Goal: Task Accomplishment & Management: Complete application form

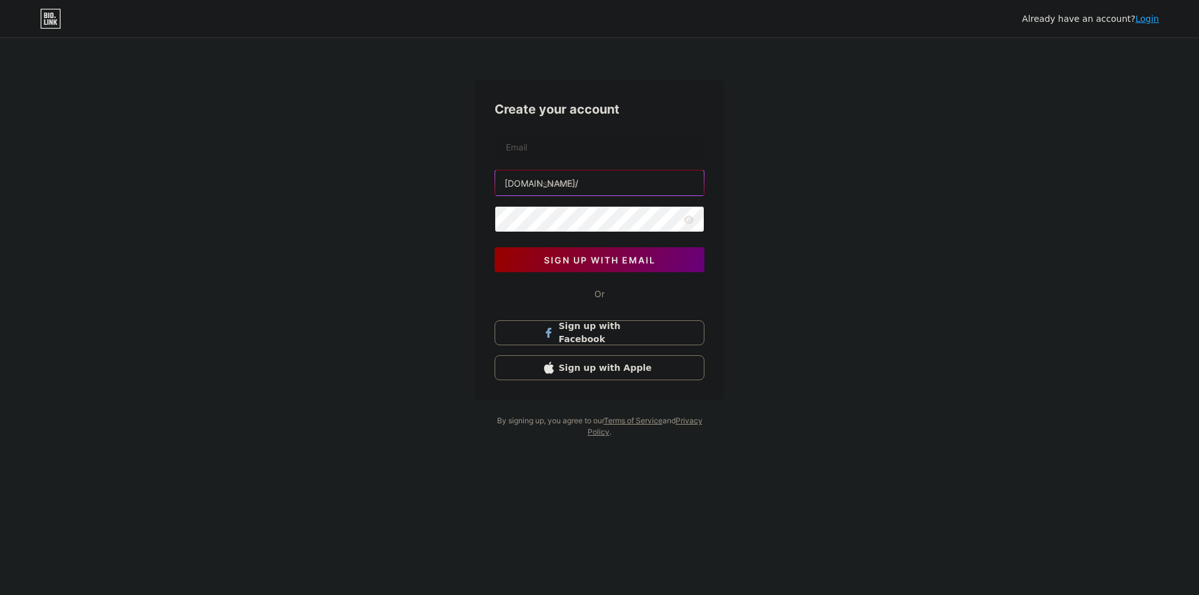
click at [588, 184] on input "text" at bounding box center [599, 183] width 209 height 25
click at [586, 267] on button "sign up with email" at bounding box center [600, 259] width 210 height 25
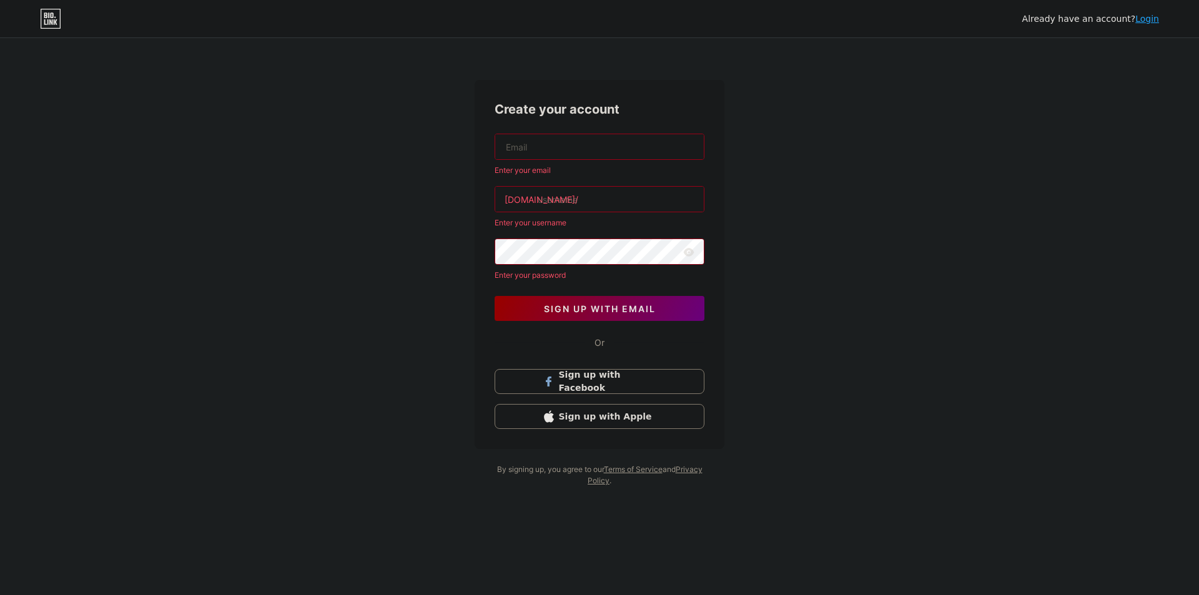
click at [576, 146] on input "text" at bounding box center [599, 146] width 209 height 25
paste input "[EMAIL_ADDRESS][DOMAIN_NAME]"
type input "[EMAIL_ADDRESS][DOMAIN_NAME]"
click at [585, 196] on input "text" at bounding box center [599, 199] width 209 height 25
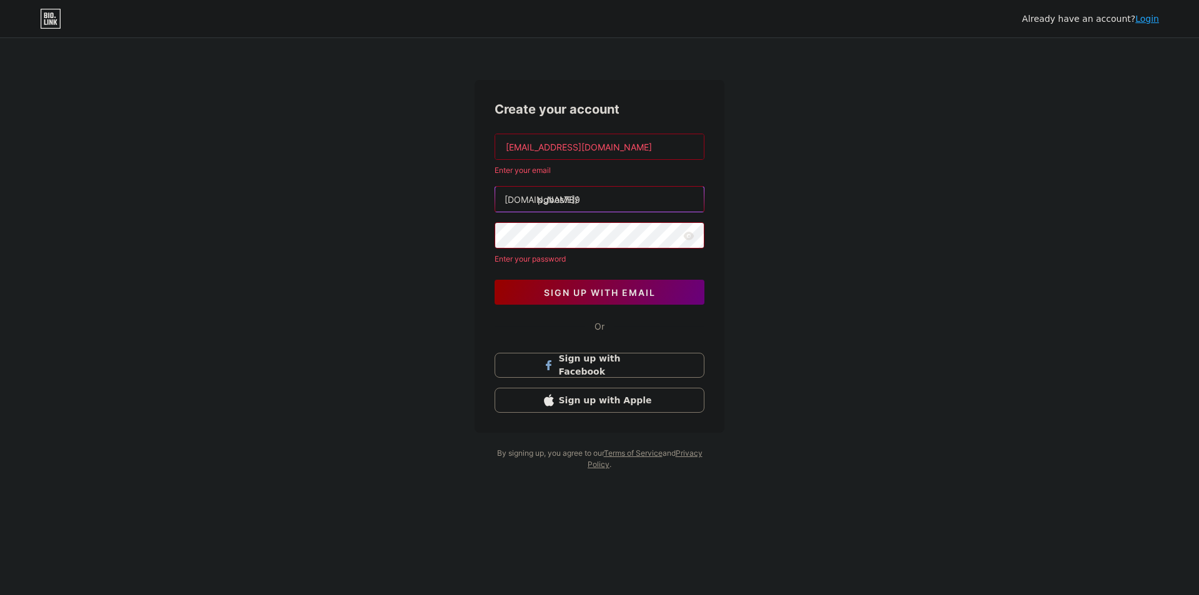
type input "pgbos789"
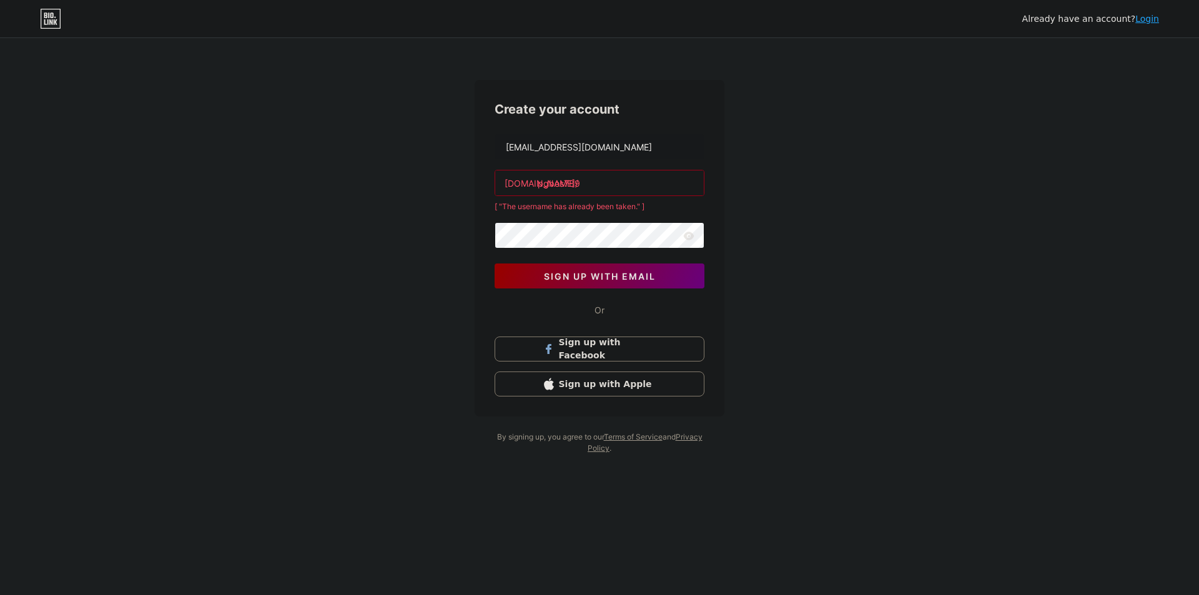
click at [769, 211] on div "Already have an account? Login Create your account [EMAIL_ADDRESS][DOMAIN_NAME]…" at bounding box center [599, 247] width 1199 height 494
click at [553, 187] on input "pgbos789" at bounding box center [599, 183] width 209 height 25
click at [591, 185] on input "pgbos789" at bounding box center [599, 183] width 209 height 25
click at [561, 187] on input "pgbos789" at bounding box center [599, 183] width 209 height 25
click at [598, 183] on input "pgbos789" at bounding box center [599, 183] width 209 height 25
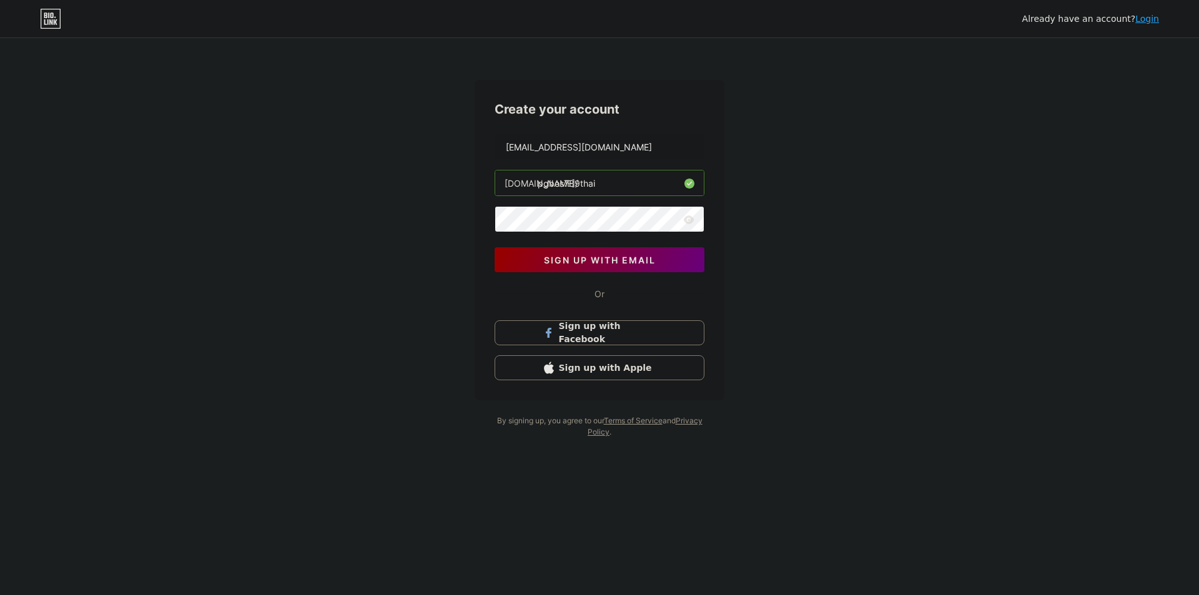
type input "pgbos789thai"
click at [577, 271] on button "sign up with email" at bounding box center [600, 259] width 210 height 25
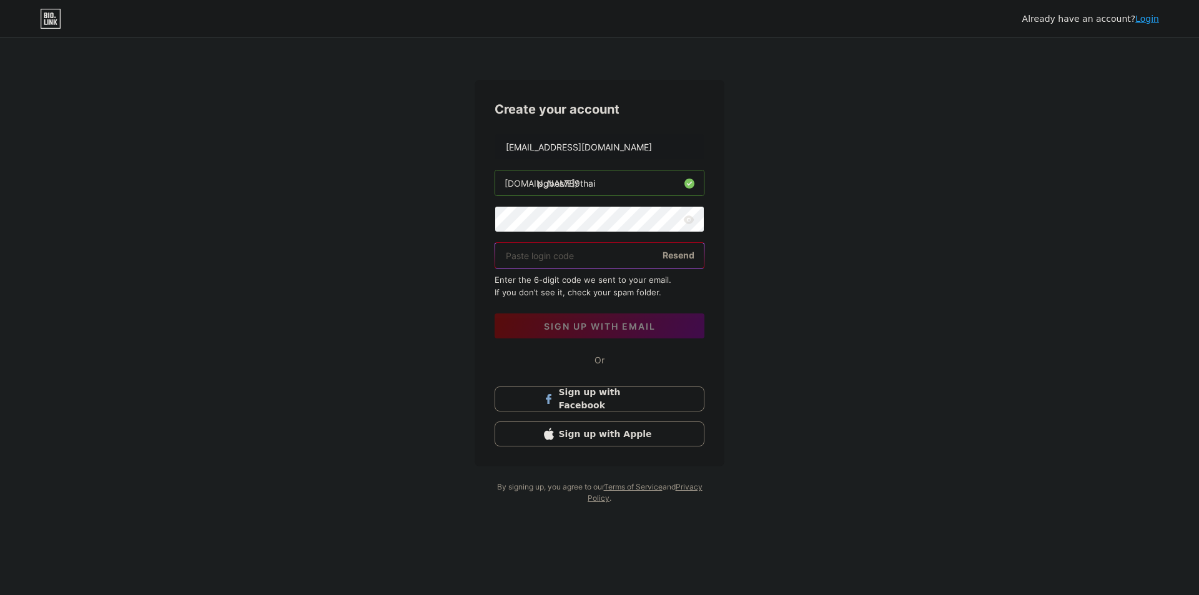
paste input "533911"
type input "533911"
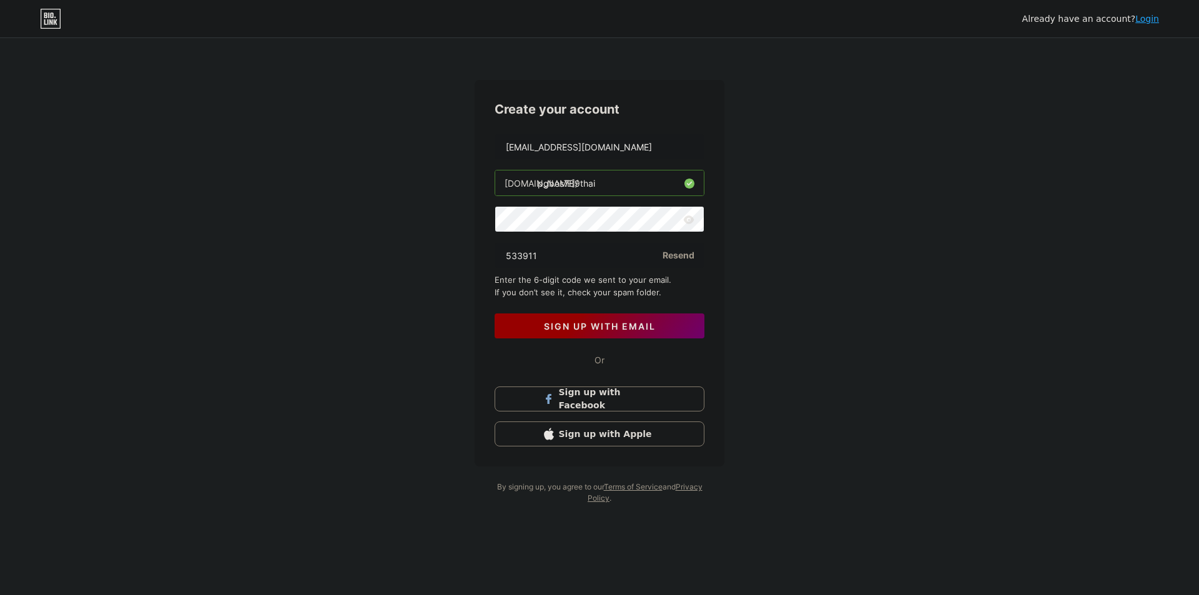
click at [558, 326] on span "sign up with email" at bounding box center [600, 326] width 112 height 11
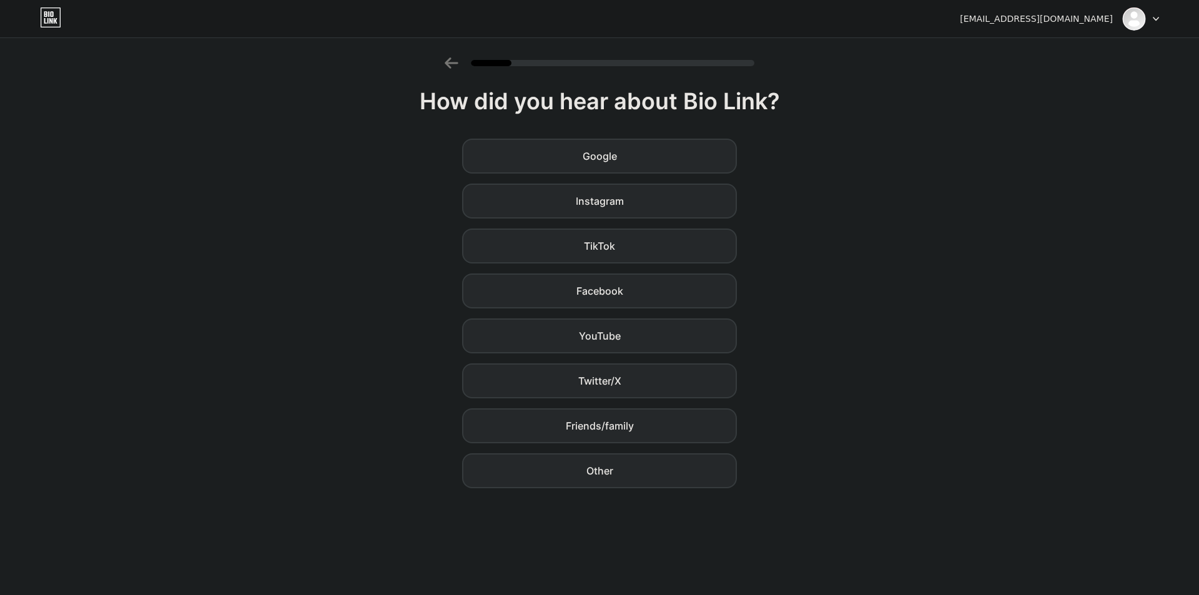
click at [850, 170] on div "Google Instagram TikTok Facebook YouTube Twitter/X Friends/family Other" at bounding box center [599, 314] width 1199 height 350
click at [625, 150] on div "Google" at bounding box center [599, 156] width 275 height 35
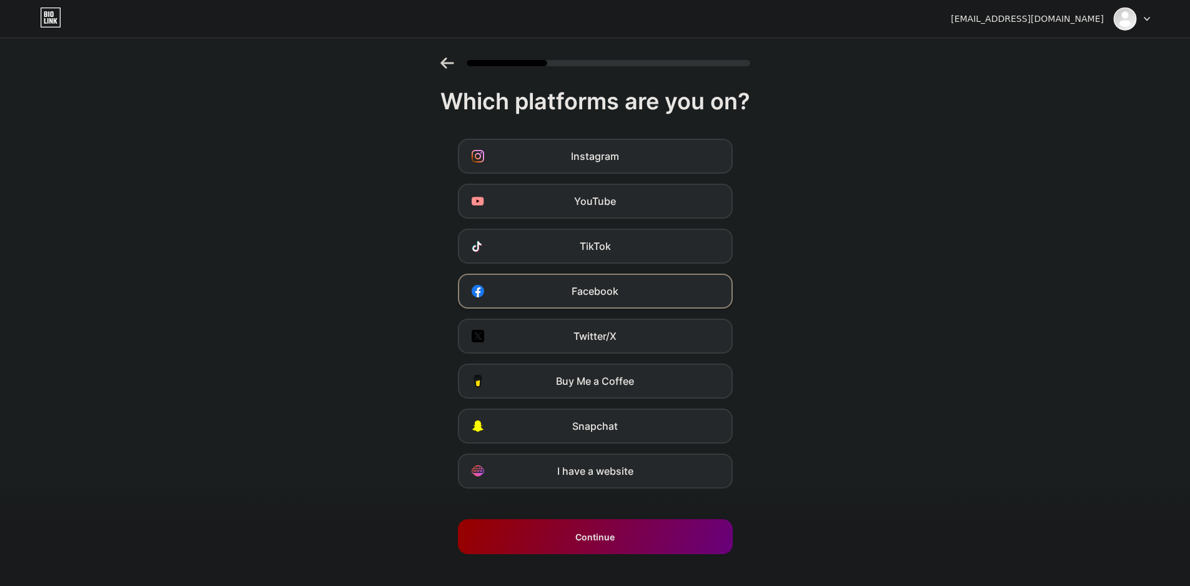
click at [510, 299] on div "Facebook" at bounding box center [595, 291] width 275 height 35
click at [546, 252] on div "TikTok" at bounding box center [595, 246] width 275 height 35
click at [532, 183] on div "Instagram YouTube TikTok Facebook Twitter/X Buy Me a Coffee Snapchat I have a w…" at bounding box center [594, 314] width 1177 height 350
click at [533, 159] on div "Instagram" at bounding box center [595, 156] width 275 height 35
click at [533, 188] on div "YouTube" at bounding box center [595, 201] width 275 height 35
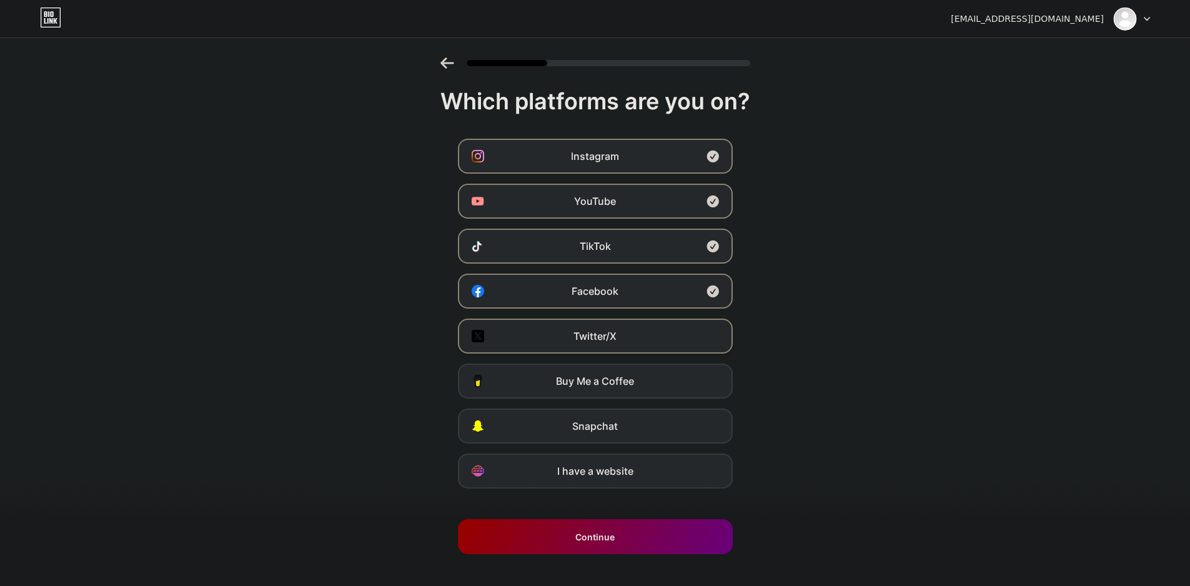
click at [525, 330] on div "Twitter/X" at bounding box center [595, 336] width 275 height 35
click at [590, 469] on span "I have a website" at bounding box center [595, 470] width 76 height 15
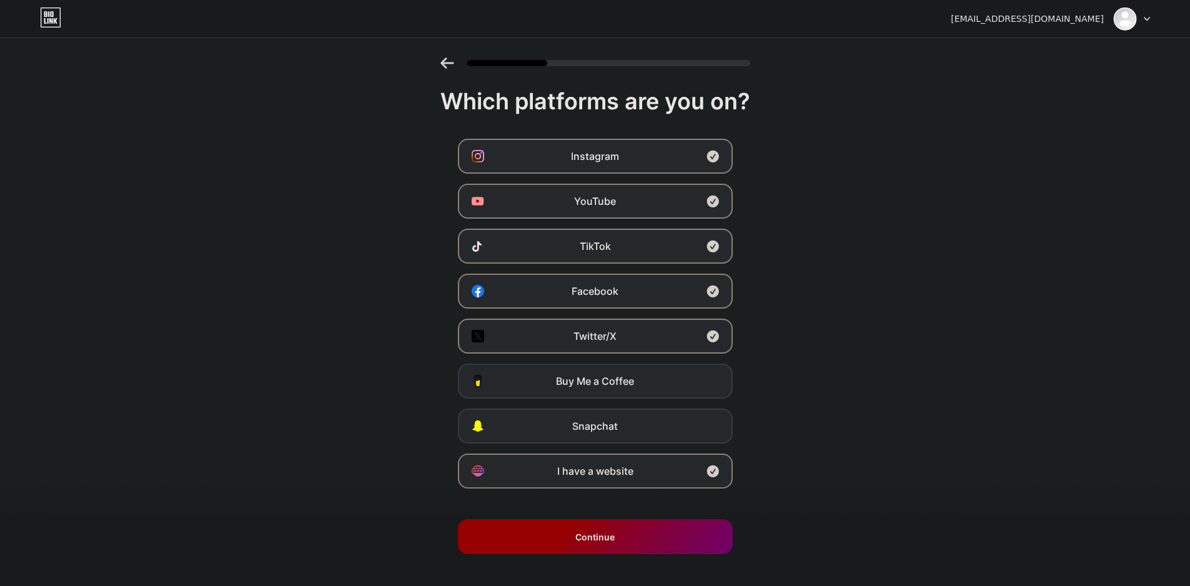
click at [567, 541] on div "Continue" at bounding box center [595, 536] width 275 height 35
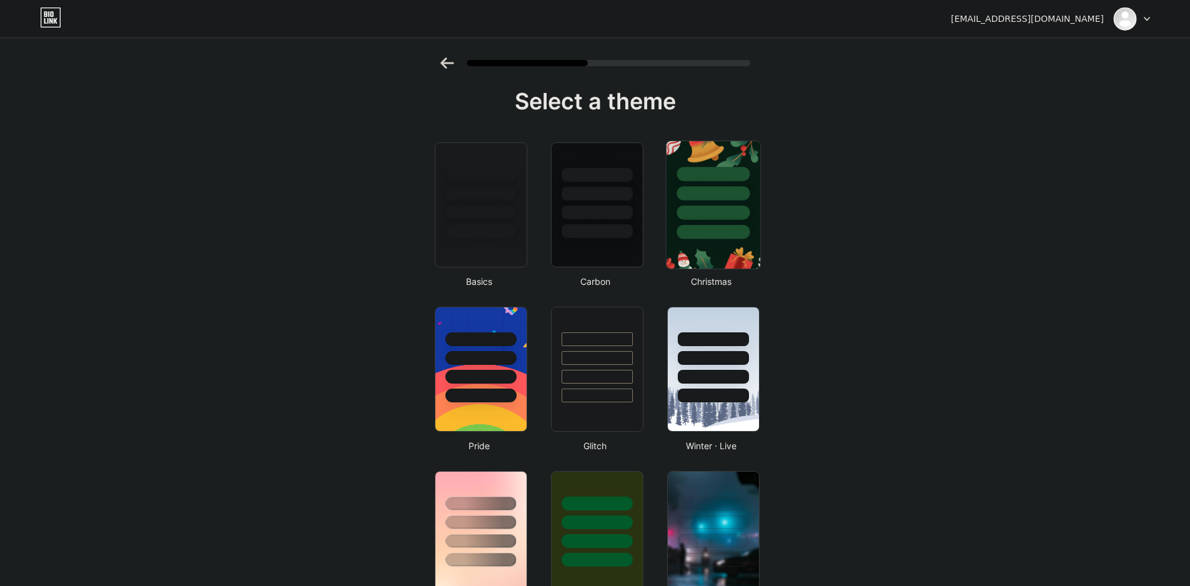
click at [701, 232] on div at bounding box center [713, 232] width 73 height 14
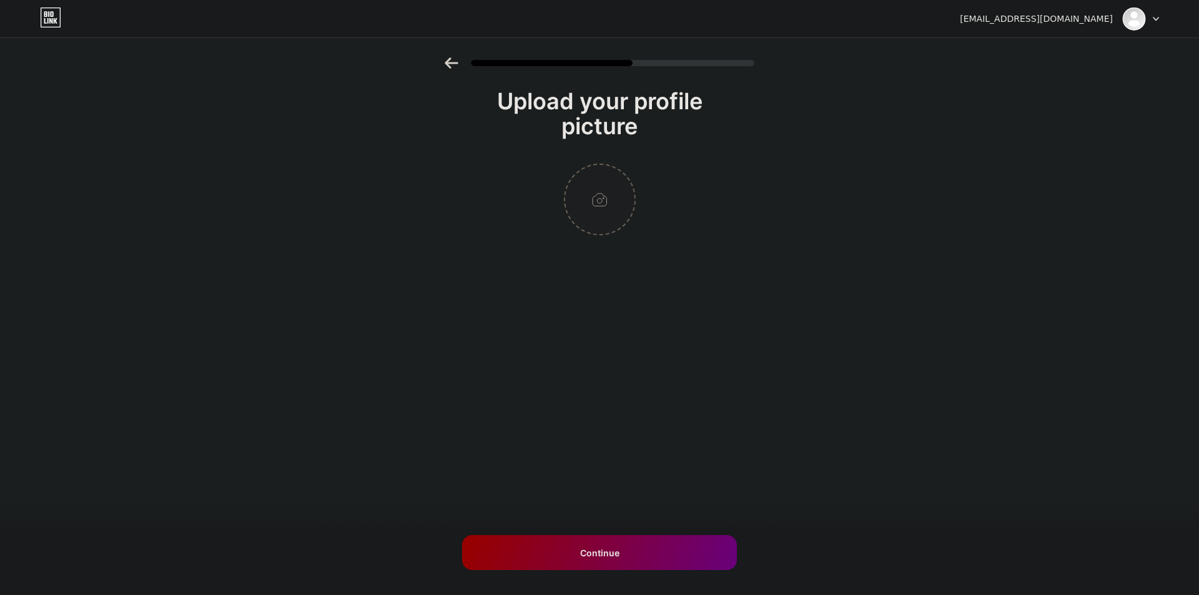
click at [621, 206] on input "file" at bounding box center [599, 199] width 69 height 69
type input "C:\fakepath\Arliya 6 (4).jpg"
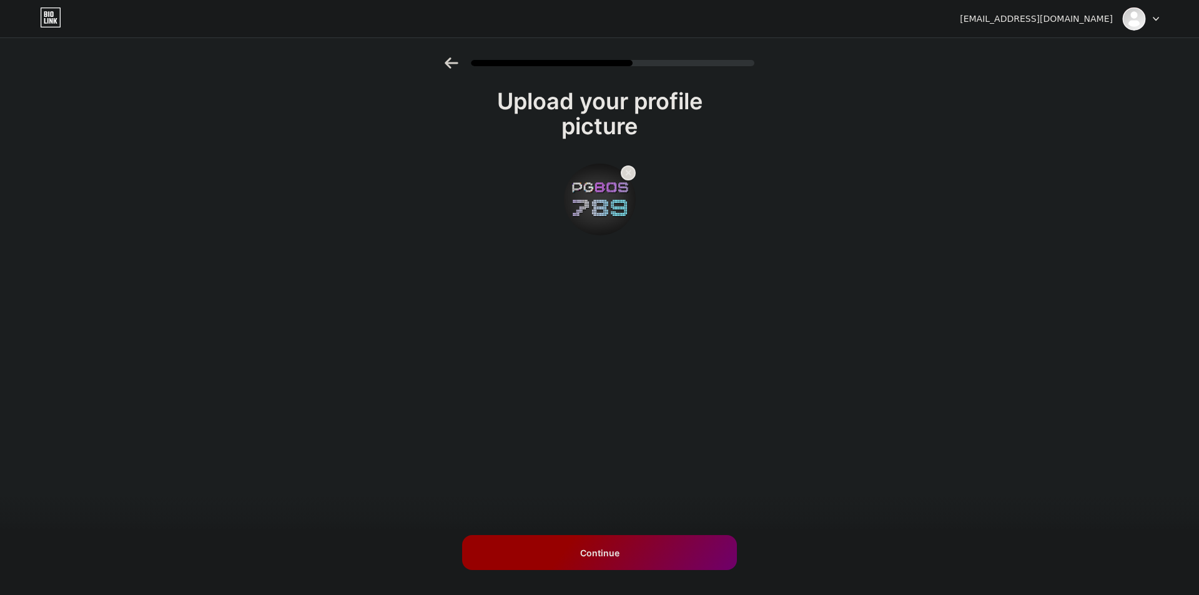
click at [600, 560] on div "Continue" at bounding box center [599, 552] width 275 height 35
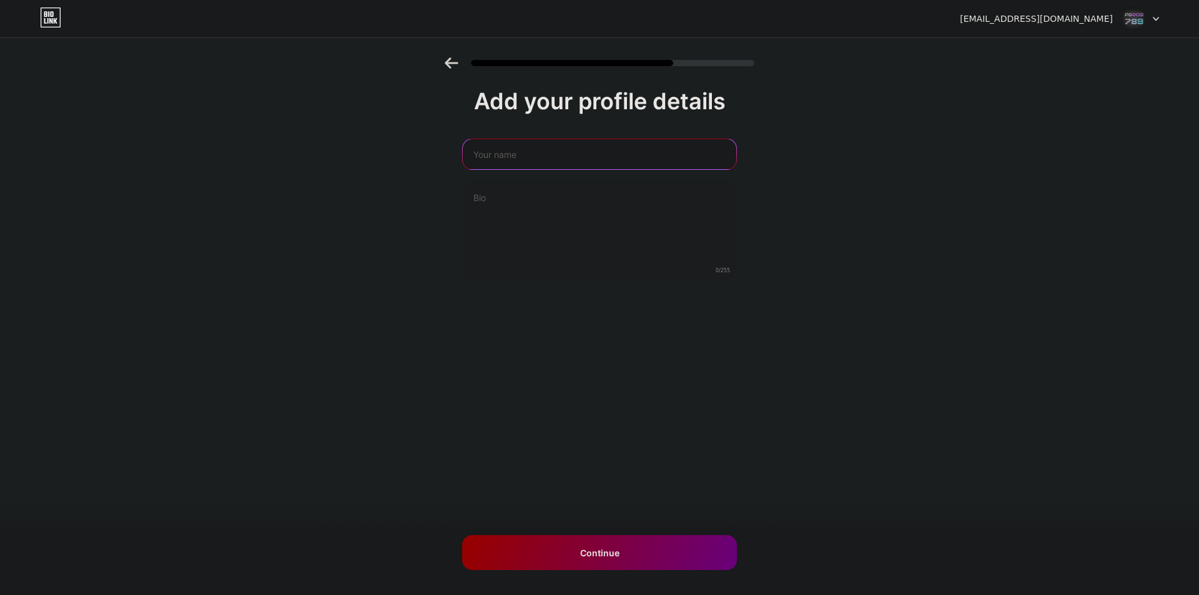
click at [530, 167] on input "text" at bounding box center [600, 154] width 274 height 30
click at [395, 209] on div "Add your profile details 0/255 Continue Error" at bounding box center [599, 199] width 1199 height 285
click at [558, 156] on input "text" at bounding box center [600, 154] width 276 height 30
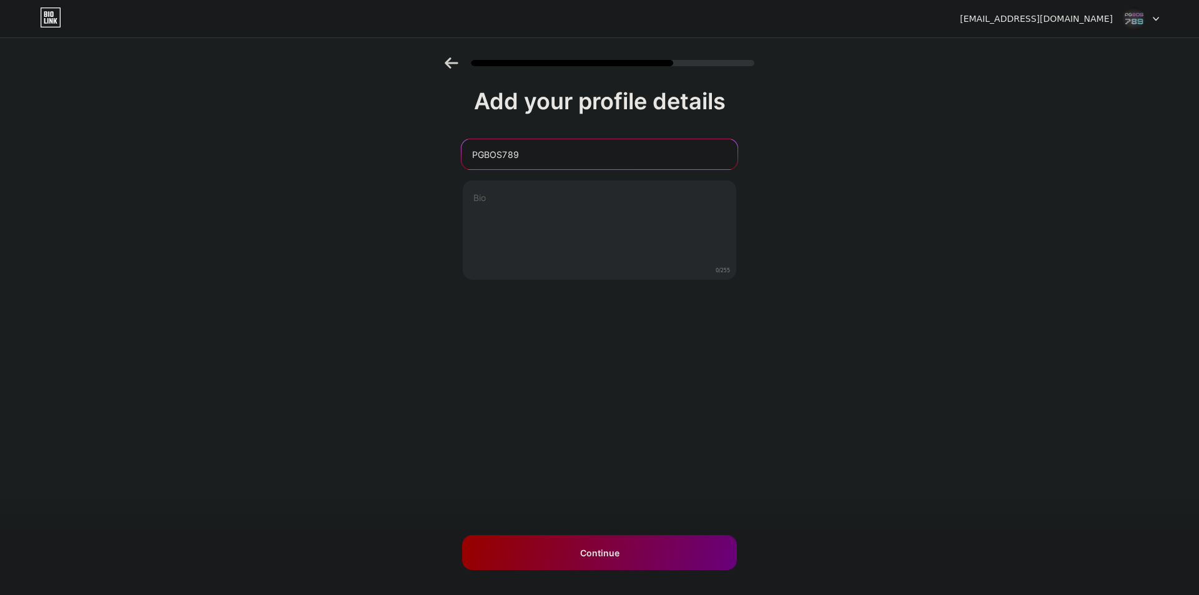
type input "PGBOS789"
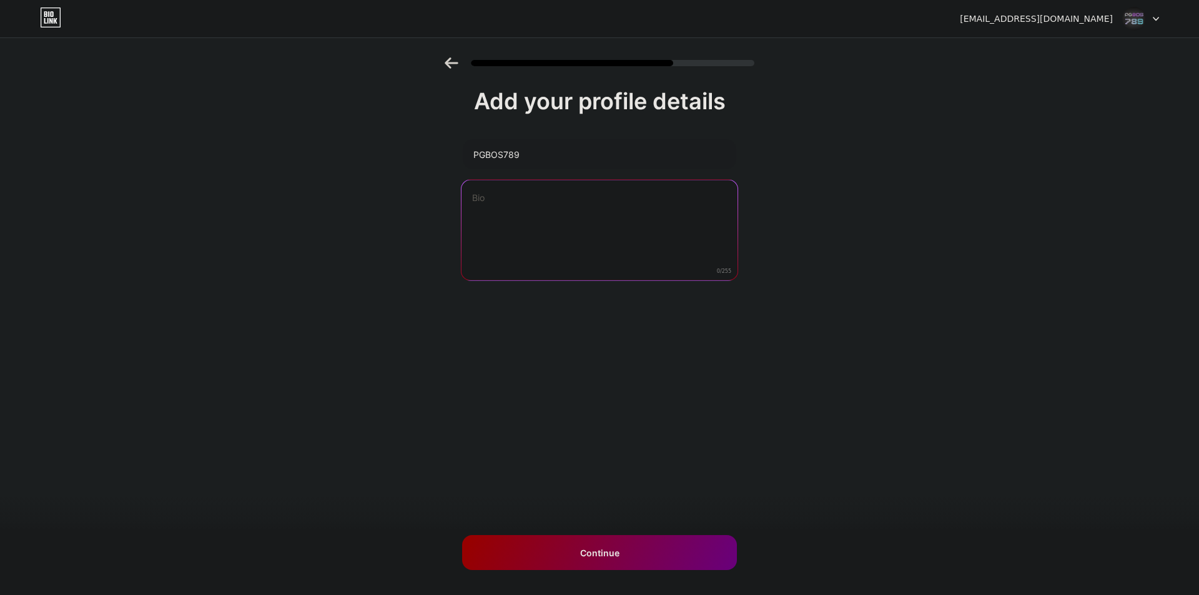
click at [503, 196] on textarea at bounding box center [600, 231] width 276 height 102
click at [620, 200] on textarea "เว็บตรง 2025 แตกง่ายแตกจริง มีฟรีสปิน เครดิตฟรีมาก" at bounding box center [600, 231] width 276 height 102
click at [713, 196] on textarea "เว็บตรง 2025 แตกง่ายแตกจริง มีฟรีสปิน และ เครดิตฟรีมาก" at bounding box center [600, 231] width 276 height 102
paste textarea "เครดิตฟรี 100 สมาชิกใหม่"
drag, startPoint x: 620, startPoint y: 214, endPoint x: 508, endPoint y: 232, distance: 113.3
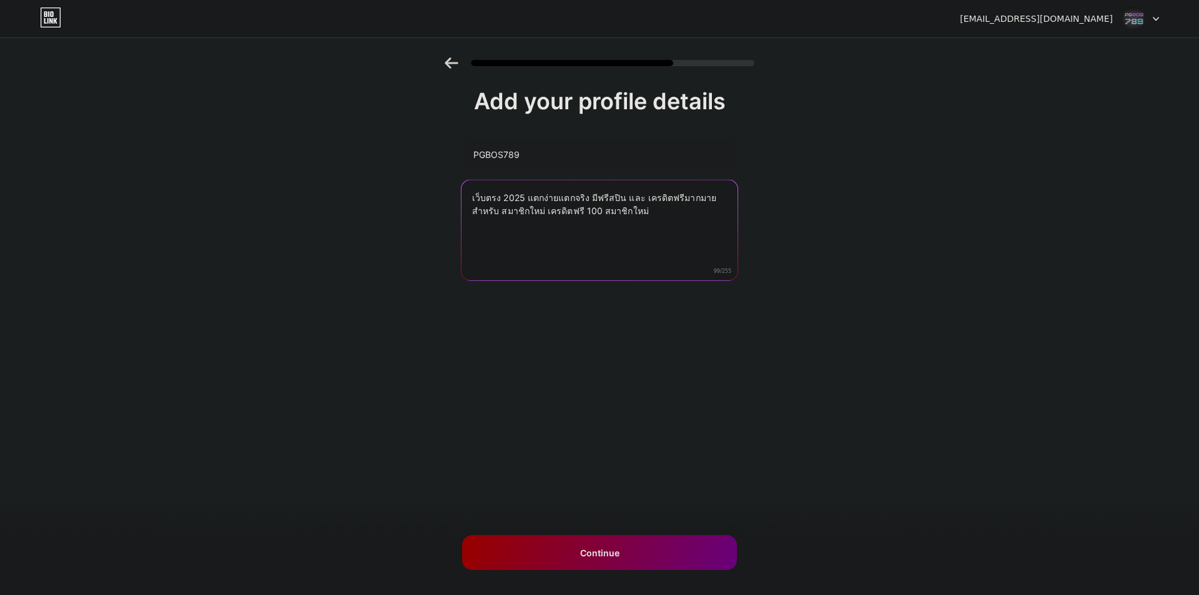
click at [508, 232] on textarea "เว็บตรง 2025 แตกง่ายแตกจริง มีฟรีสปิน และ เครดิตฟรีมากมายสำหรับ สมาชิกใหม่ เครด…" at bounding box center [600, 231] width 276 height 102
click at [617, 211] on textarea "เว็บตรง 2025 แตกง่ายแตกจริง มีฟรีสปิน และ เครดิตฟรีมากมายสำหรับ สมาชิกใหม่ เครด…" at bounding box center [600, 231] width 276 height 102
drag, startPoint x: 619, startPoint y: 211, endPoint x: 514, endPoint y: 221, distance: 105.5
click at [514, 221] on textarea "เว็บตรง 2025 แตกง่ายแตกจริง มีฟรีสปิน และ เครดิตฟรีมากมายสำหรับ สมาชิกใหม่ เครด…" at bounding box center [600, 231] width 276 height 102
paste textarea "เครดิตฟรี 100 สมาชิกใหม่ ▪️อัพเบอร์ ยืนยัน OTP รับเครดิตฟรี 100 ✔️ ▪️ทำยอด 1000…"
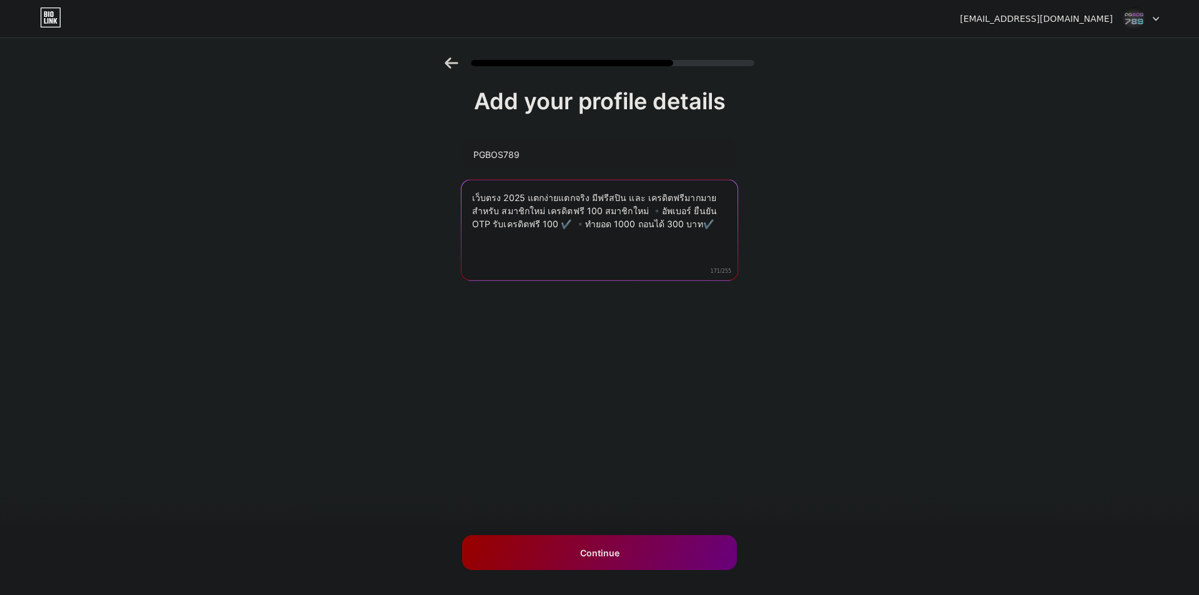
drag, startPoint x: 516, startPoint y: 216, endPoint x: 617, endPoint y: 212, distance: 100.6
click at [617, 212] on textarea "เว็บตรง 2025 แตกง่ายแตกจริง มีฟรีสปิน และ เครดิตฟรีมากมายสำหรับ สมาชิกใหม่ เครด…" at bounding box center [600, 231] width 276 height 102
click at [673, 213] on textarea "เว็บตรง 2025 แตกง่ายแตกจริง มีฟรีสปิน และ เครดิตฟรีมากมายสำหรับ สมาชิกใหม่ อัพเ…" at bounding box center [600, 231] width 276 height 102
click at [668, 216] on textarea "เว็บตรง 2025 แตกง่ายแตกจริง มีฟรีสปิน และ เครดิตฟรีมากมายสำหรับ สมาชิกใหม่ อัพเ…" at bounding box center [600, 231] width 276 height 102
drag, startPoint x: 515, startPoint y: 214, endPoint x: 567, endPoint y: 242, distance: 58.1
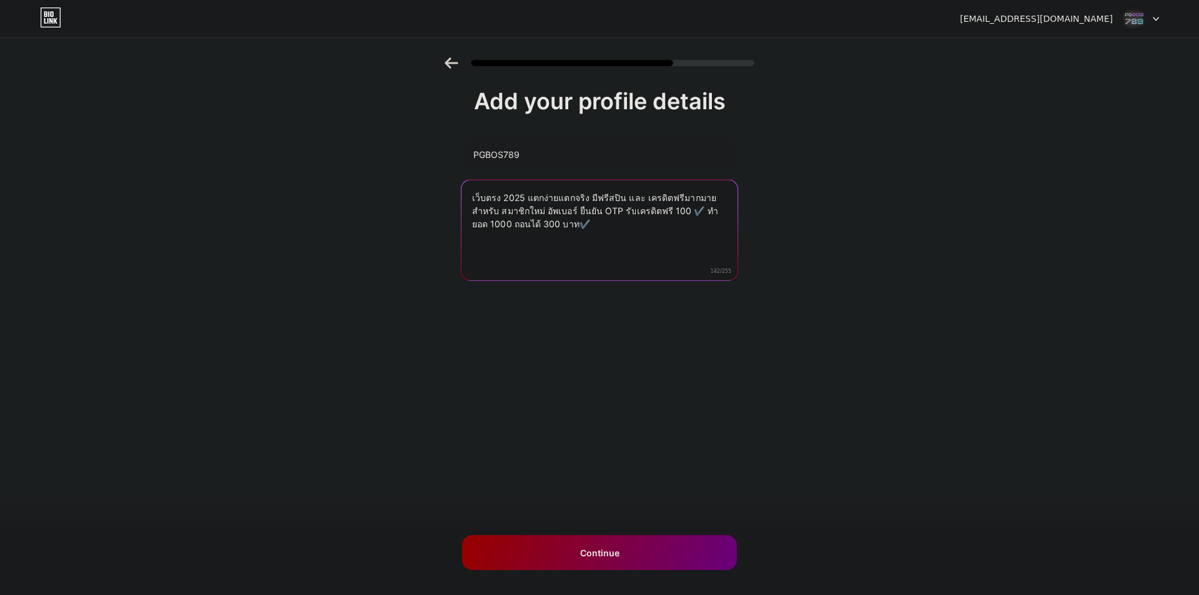
click at [567, 242] on textarea "เว็บตรง 2025 แตกง่ายแตกจริง มีฟรีสปิน และ เครดิตฟรีมากมายสำหรับ สมาชิกใหม่ อัพเ…" at bounding box center [600, 231] width 276 height 102
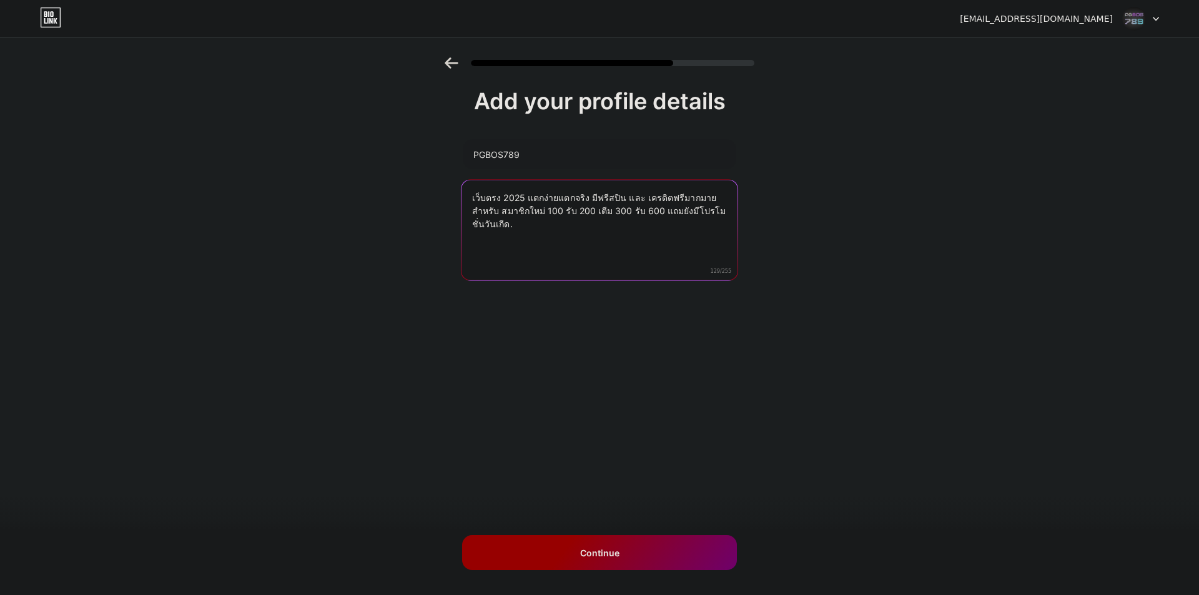
type textarea "เว็บตรง 2025 แตกง่ายแตกจริง มีฟรีสปิน และ เครดิตฟรีมากมายสำหรับ สมาชิกใหม่ 100 …"
click at [664, 558] on div "Continue" at bounding box center [599, 552] width 275 height 35
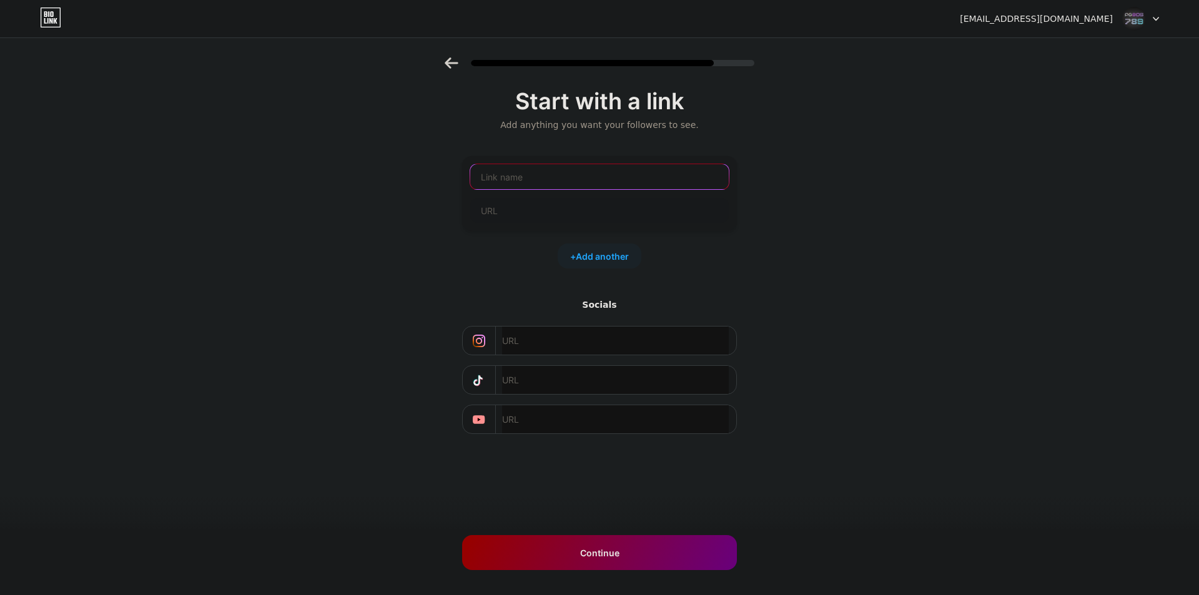
click at [521, 167] on input "text" at bounding box center [599, 176] width 259 height 25
type input "PGBOS789"
click at [553, 202] on input "text" at bounding box center [599, 210] width 259 height 25
click at [766, 275] on div "Start with a link Add anything you want your followers to see. PGBOS789 + Add a…" at bounding box center [599, 276] width 1199 height 439
click at [569, 178] on input "PGBOS789" at bounding box center [599, 176] width 259 height 25
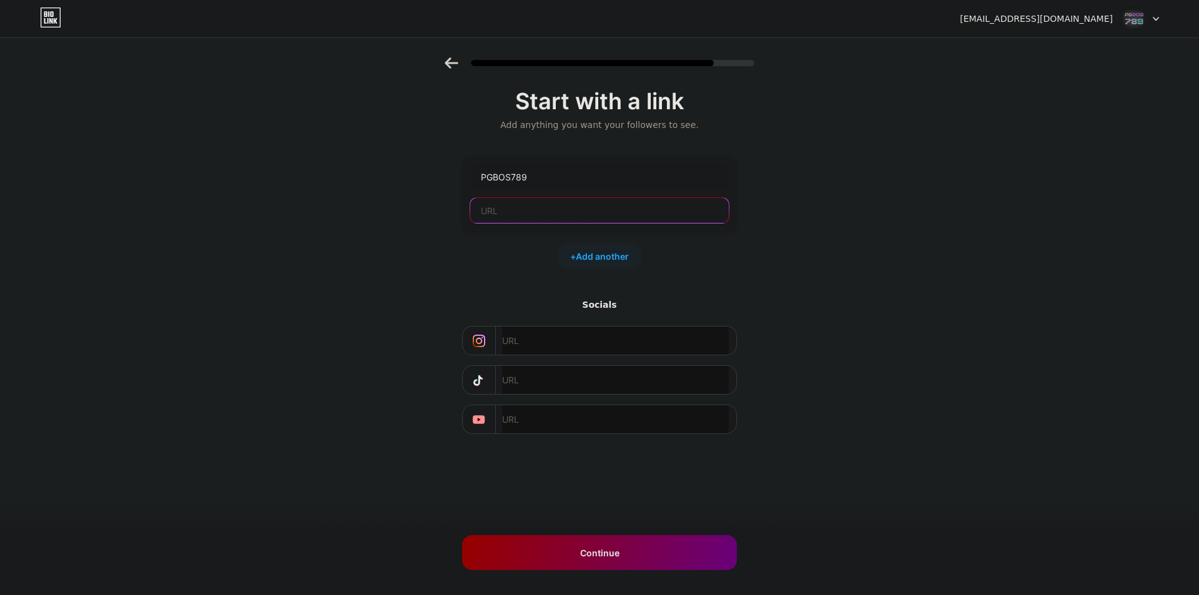
click at [552, 217] on input "text" at bounding box center [599, 210] width 259 height 25
click at [539, 177] on input "PGBOS789" at bounding box center [599, 176] width 259 height 25
click at [539, 207] on input "text" at bounding box center [599, 210] width 259 height 25
paste input "[URL][DOMAIN_NAME]"
type input "[URL][DOMAIN_NAME]"
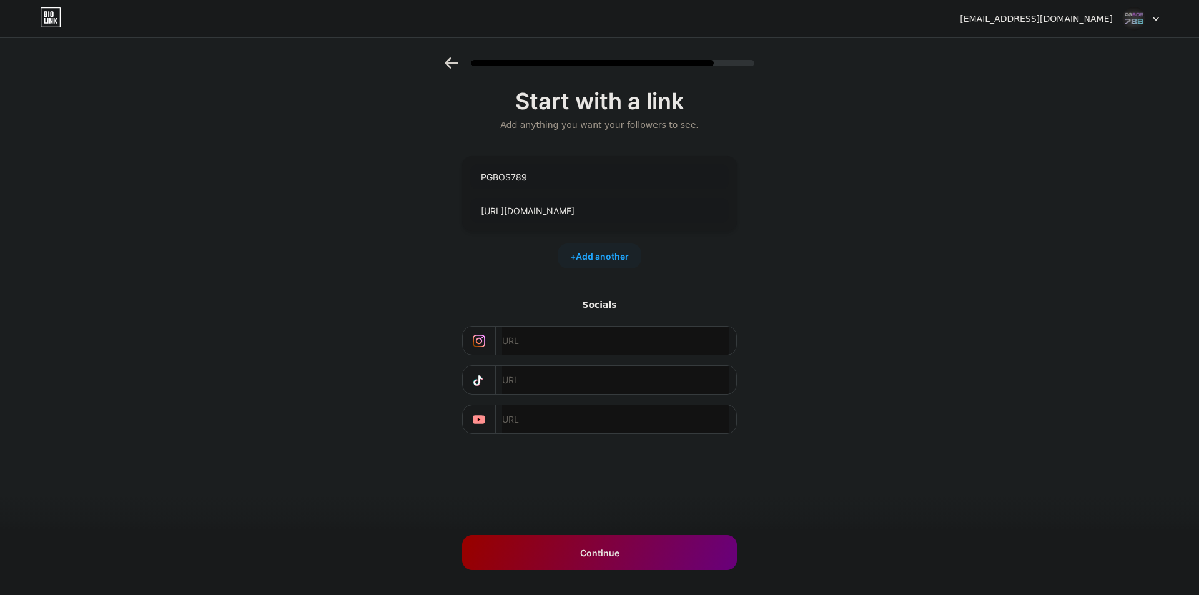
click at [538, 345] on input "text" at bounding box center [615, 341] width 227 height 28
click at [551, 385] on input "text" at bounding box center [615, 380] width 227 height 28
paste input "[URL][DOMAIN_NAME]"
type input "[URL][DOMAIN_NAME]"
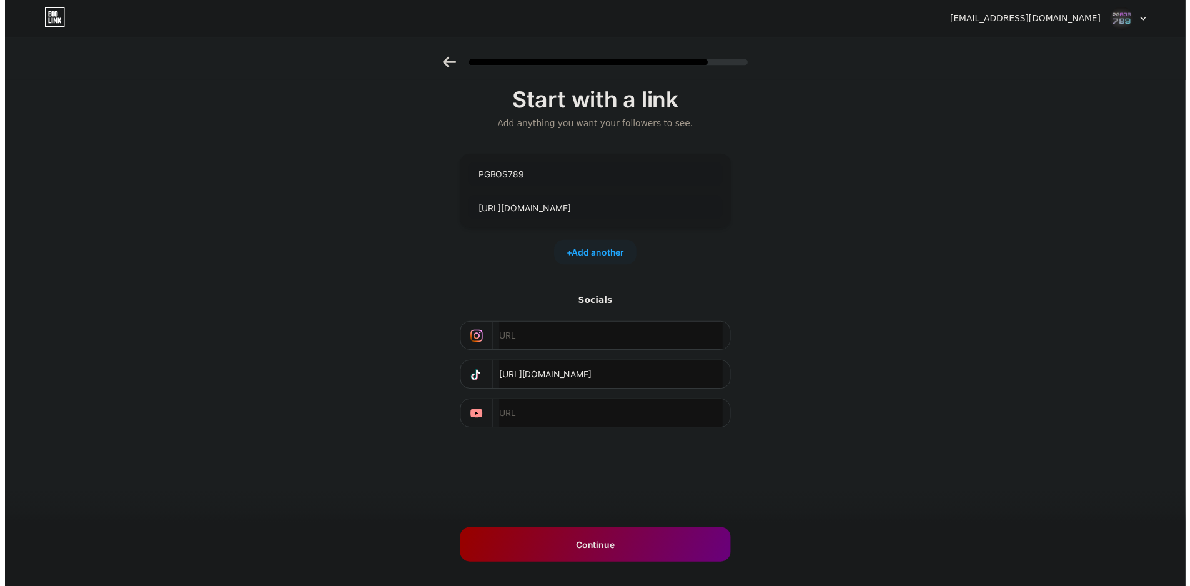
scroll to position [0, 0]
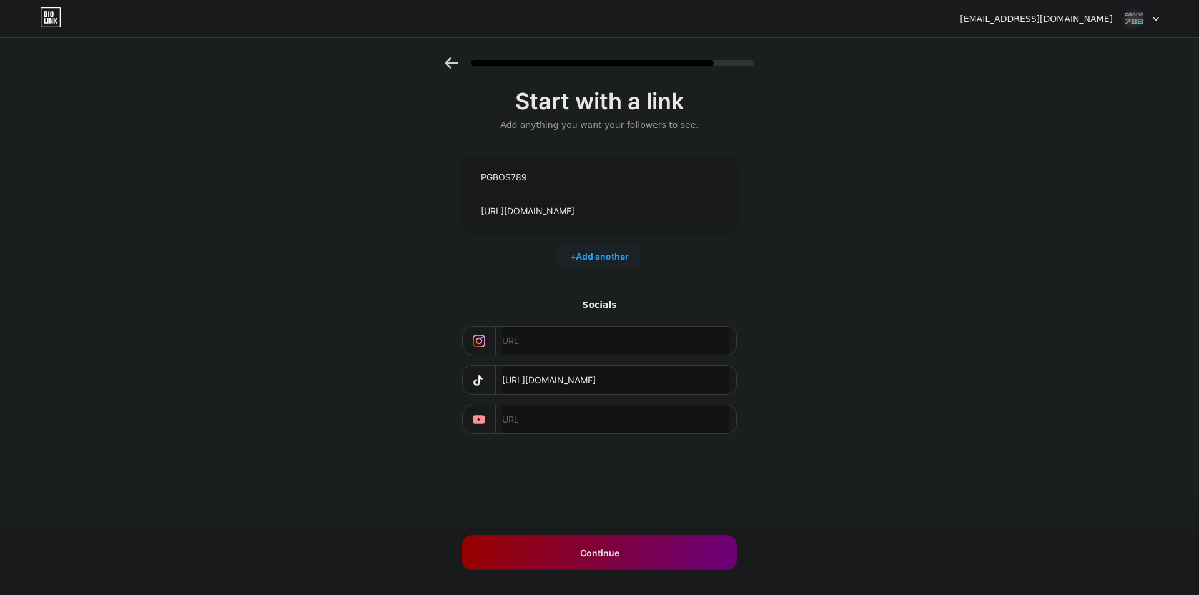
click at [558, 420] on input "text" at bounding box center [615, 419] width 227 height 28
paste input "[DOMAIN_NAME][URL]"
type input "[DOMAIN_NAME][URL]"
click at [609, 256] on span "Add another" at bounding box center [602, 256] width 53 height 13
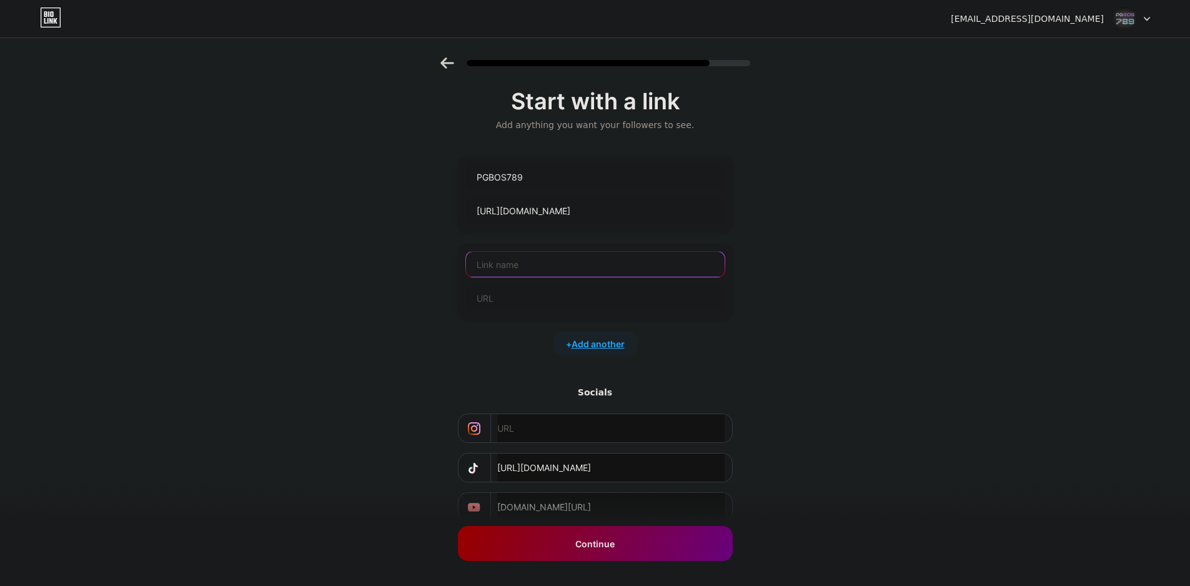
click at [609, 256] on input "text" at bounding box center [595, 264] width 259 height 25
click at [529, 302] on input "text" at bounding box center [595, 297] width 259 height 25
click at [536, 270] on input "text" at bounding box center [595, 264] width 259 height 25
click at [576, 166] on input "PGBOS789" at bounding box center [595, 176] width 259 height 25
click at [484, 179] on input "PGBOS789" at bounding box center [595, 176] width 259 height 25
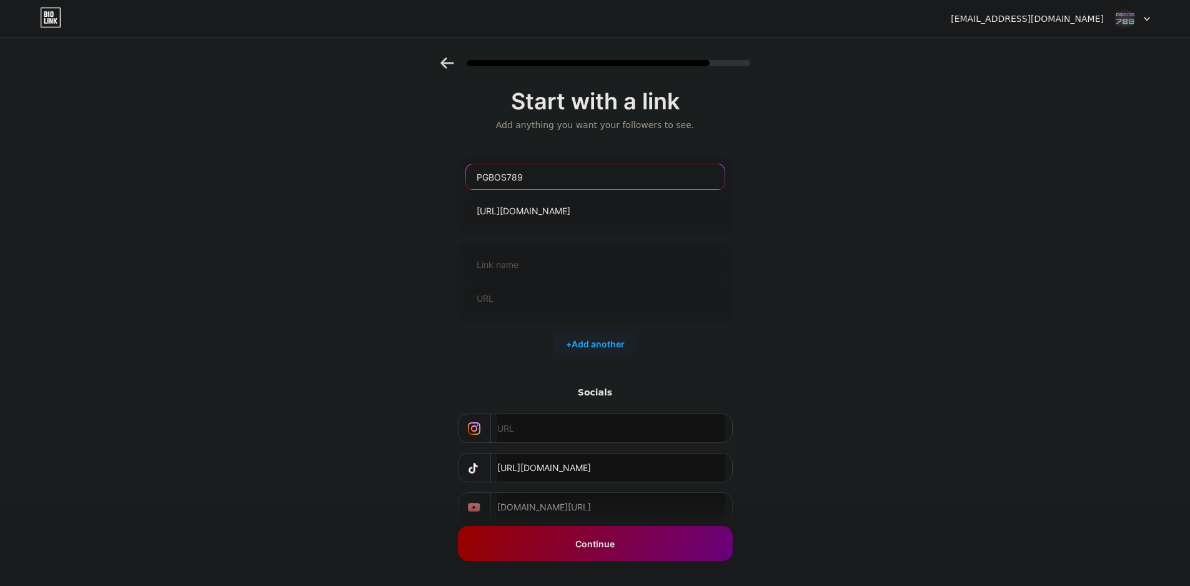
click at [482, 178] on input "PGBOS789" at bounding box center [595, 176] width 259 height 25
type input "สมัคร PGBOS789"
click at [539, 262] on input "text" at bounding box center [595, 264] width 259 height 25
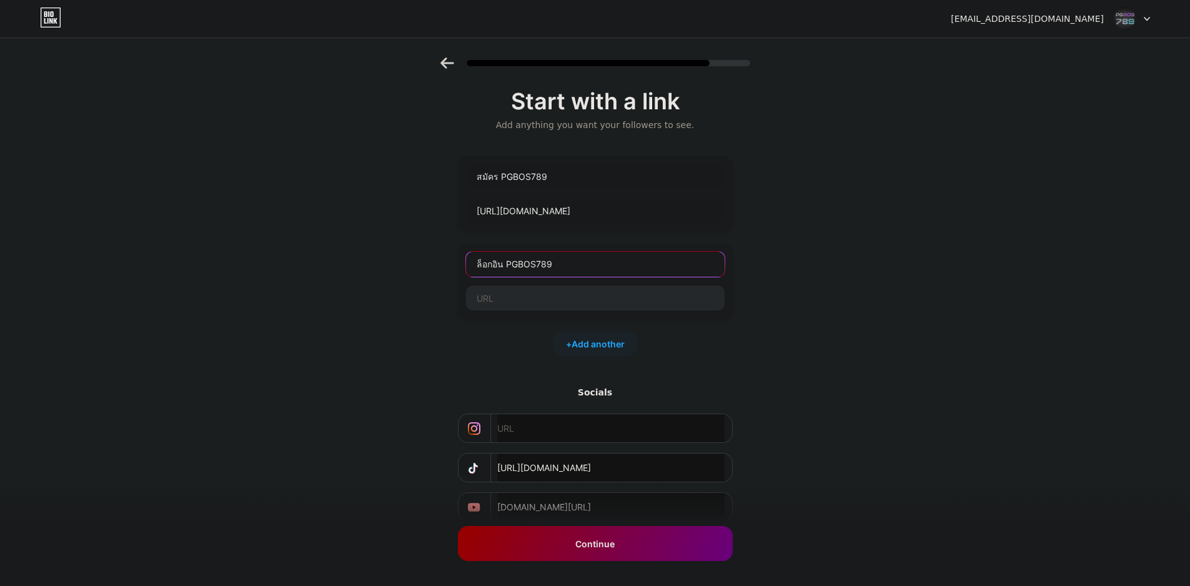
type input "ล็อกอิน PGBOS789"
click at [516, 306] on input "text" at bounding box center [595, 297] width 259 height 25
click at [565, 211] on input "[URL][DOMAIN_NAME]" at bounding box center [595, 210] width 259 height 25
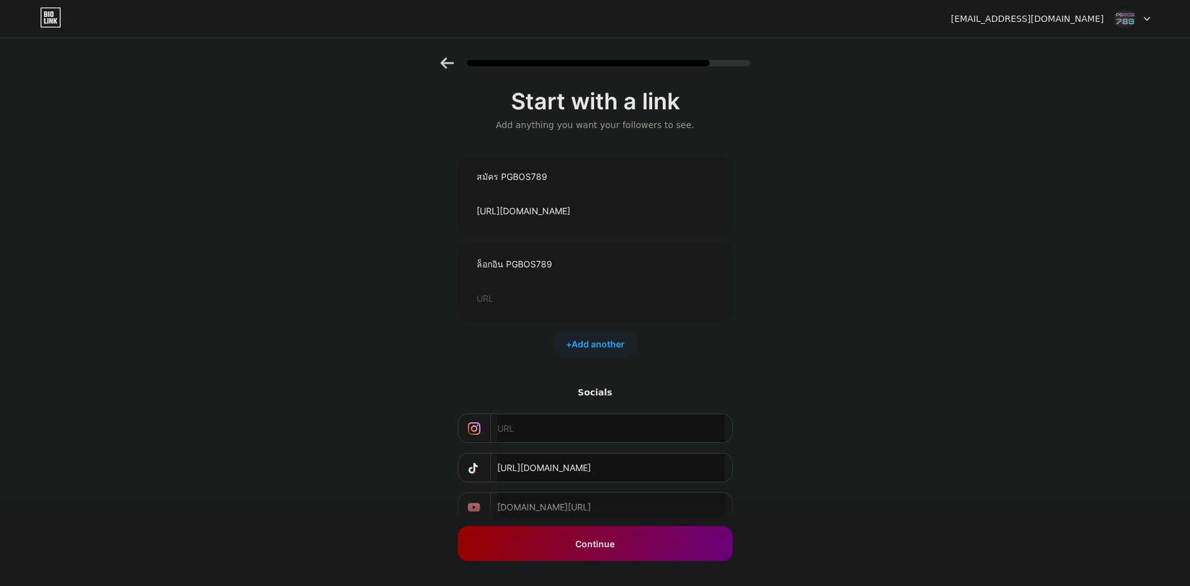
click at [560, 310] on div at bounding box center [595, 298] width 260 height 26
click at [560, 301] on input "text" at bounding box center [595, 297] width 259 height 25
paste input "[URL][DOMAIN_NAME]"
type input "[URL][DOMAIN_NAME]"
click at [598, 347] on span "Add another" at bounding box center [598, 343] width 53 height 13
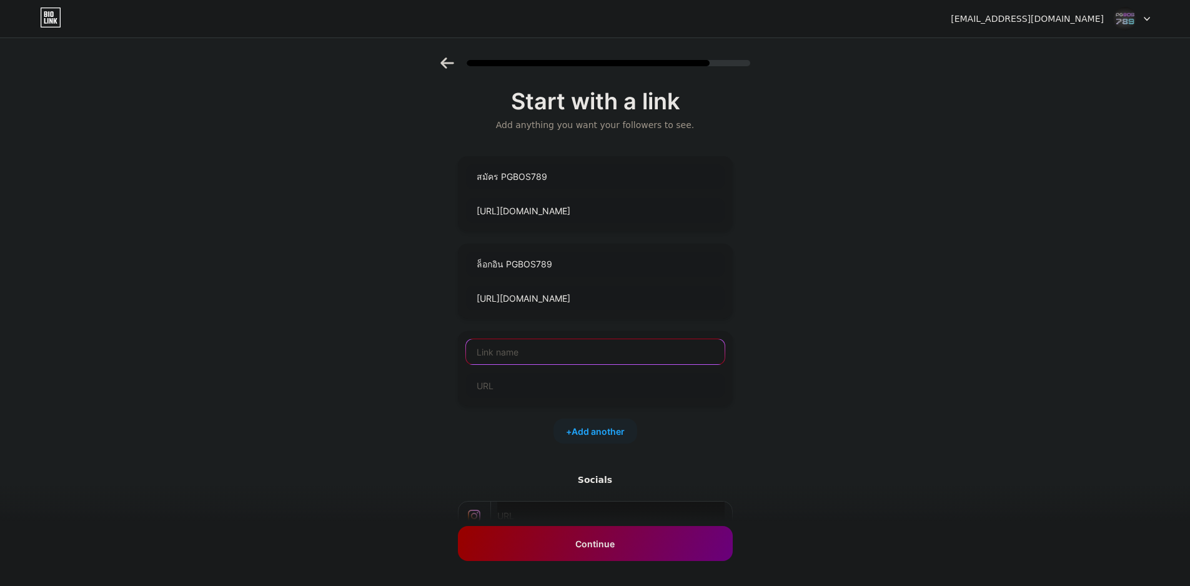
click at [633, 353] on input "text" at bounding box center [595, 351] width 259 height 25
type input "Line PGBOS789"
click at [530, 390] on input "text" at bounding box center [595, 385] width 259 height 25
click at [543, 389] on input "text" at bounding box center [595, 385] width 259 height 25
click at [803, 400] on div "Start with a link Add anything you want your followers to see. สมัคร PGBOS789 […" at bounding box center [595, 364] width 1190 height 614
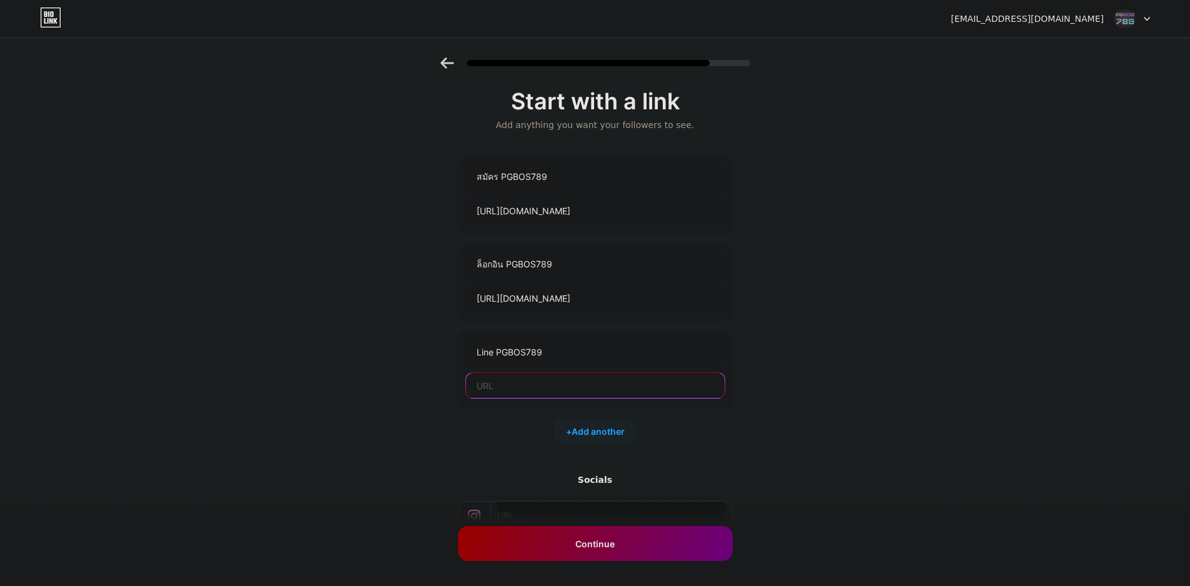
click at [521, 391] on input "text" at bounding box center [595, 385] width 259 height 25
paste input "[URL][DOMAIN_NAME]"
type input "[URL][DOMAIN_NAME]"
click at [620, 429] on span "Add another" at bounding box center [598, 431] width 53 height 13
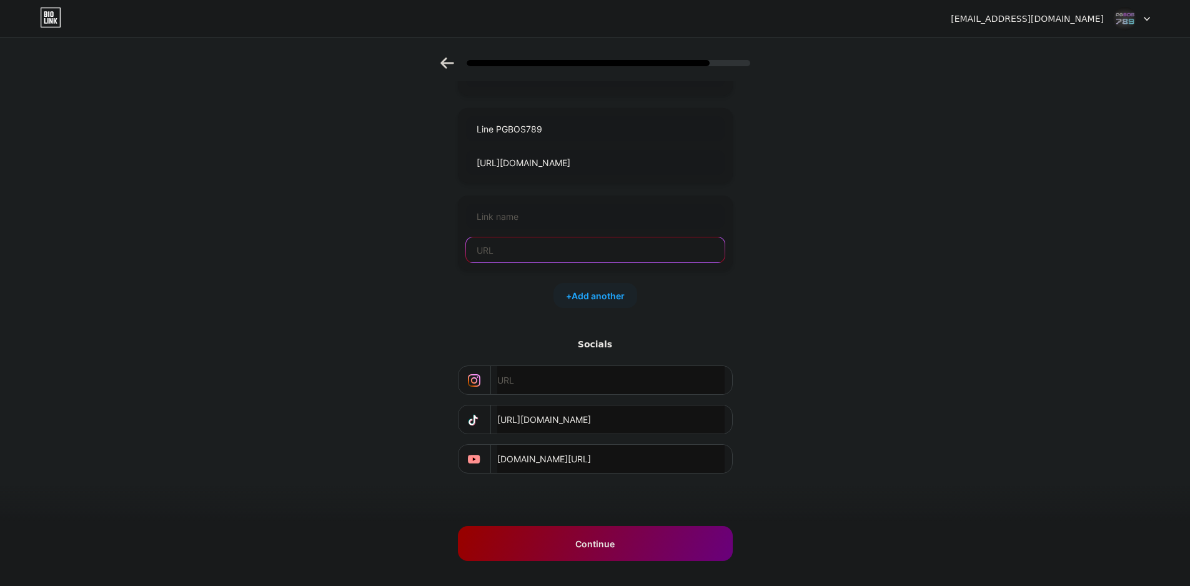
click at [609, 243] on input "text" at bounding box center [595, 249] width 259 height 25
click at [588, 217] on input "text" at bounding box center [595, 216] width 259 height 25
click at [620, 198] on div at bounding box center [595, 233] width 275 height 75
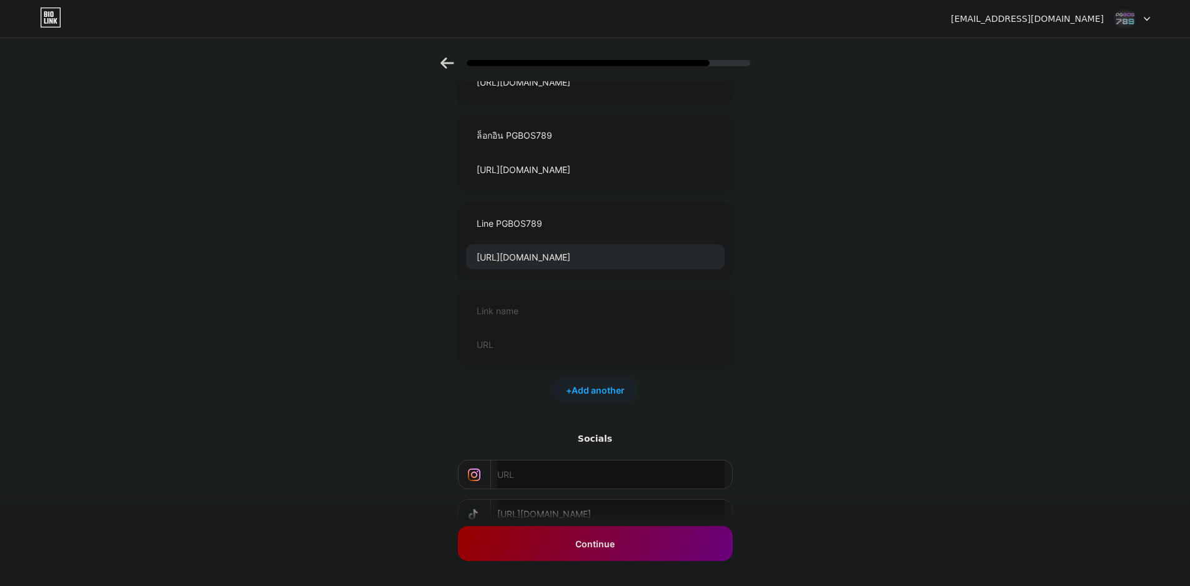
scroll to position [98, 0]
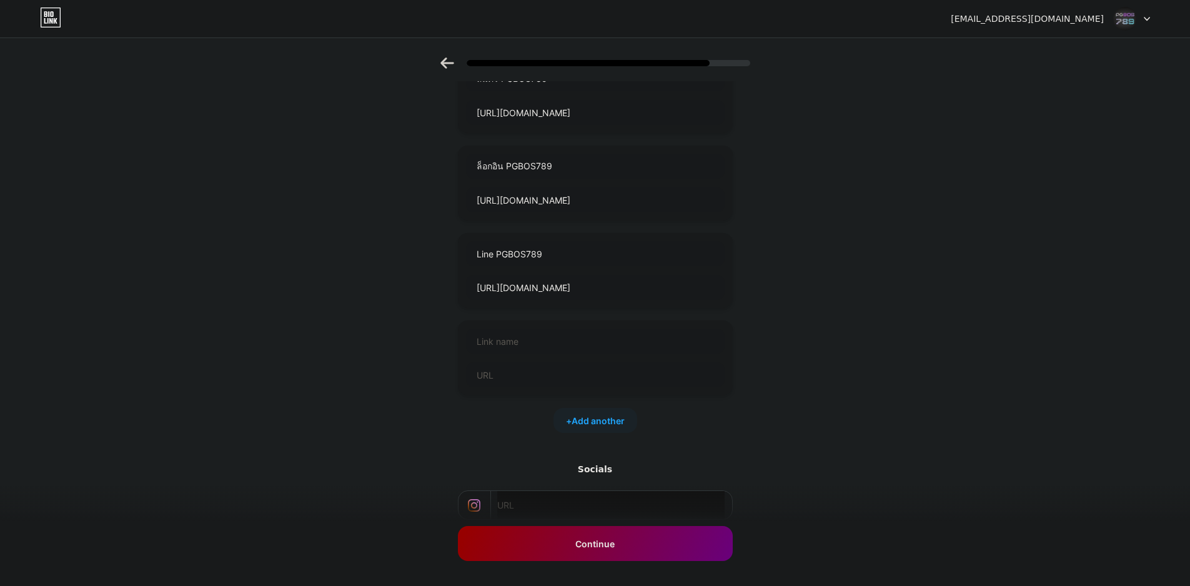
click at [792, 303] on div "Start with a link Add anything you want your followers to see. สมัคร PGBOS789 […" at bounding box center [595, 309] width 1190 height 701
click at [585, 379] on input "text" at bounding box center [595, 374] width 259 height 25
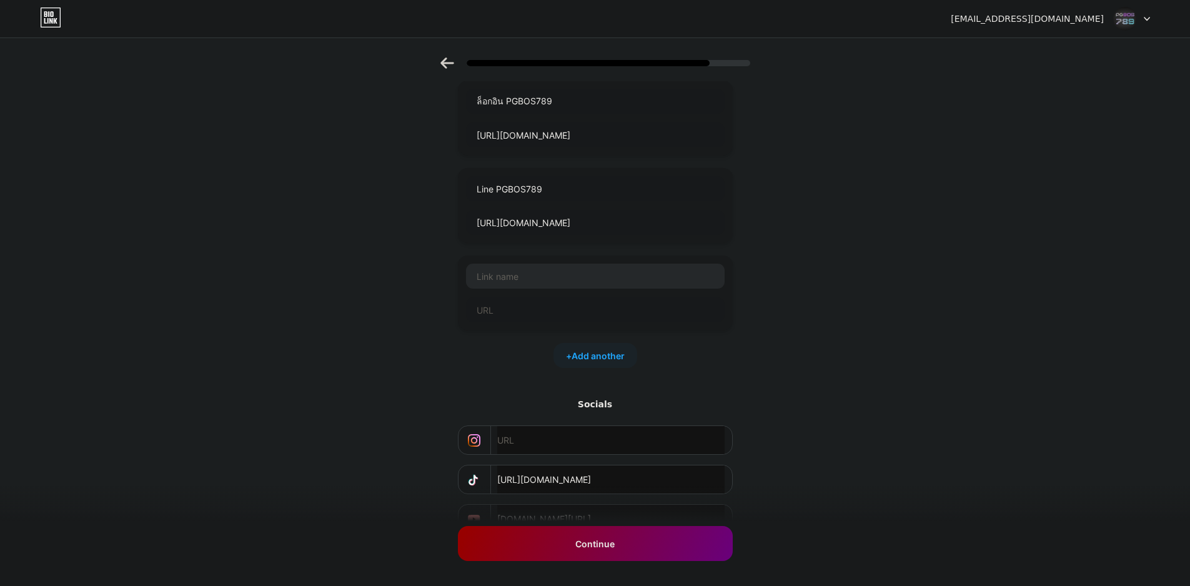
scroll to position [223, 0]
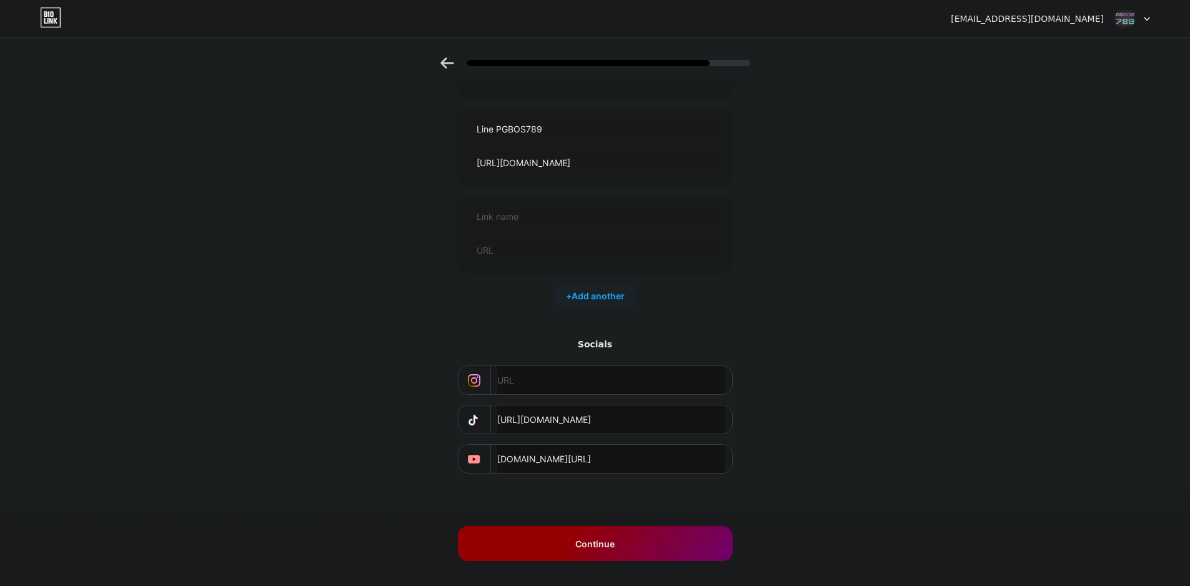
click at [630, 553] on div "Continue" at bounding box center [595, 543] width 275 height 35
click at [649, 553] on div "Continue" at bounding box center [595, 543] width 275 height 35
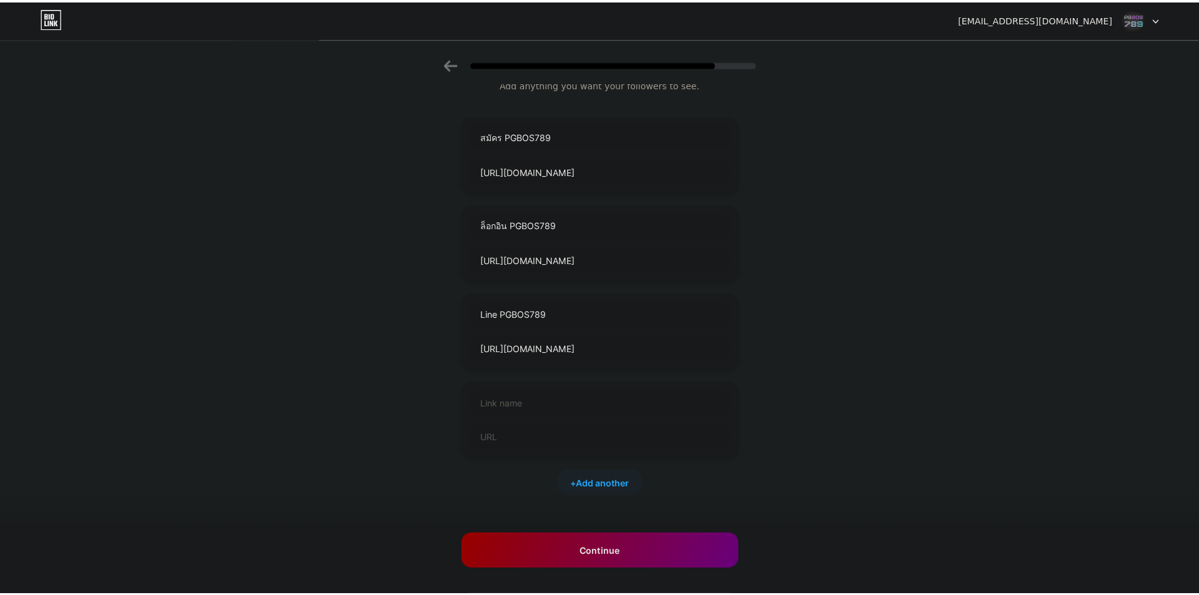
scroll to position [0, 0]
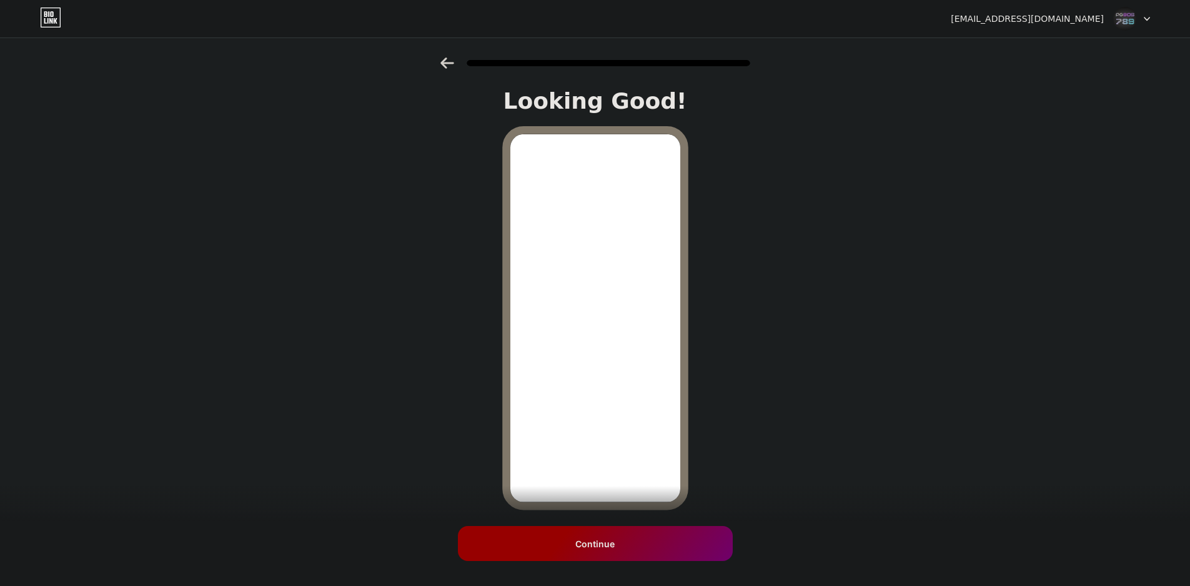
click at [584, 544] on span "Continue" at bounding box center [594, 543] width 39 height 13
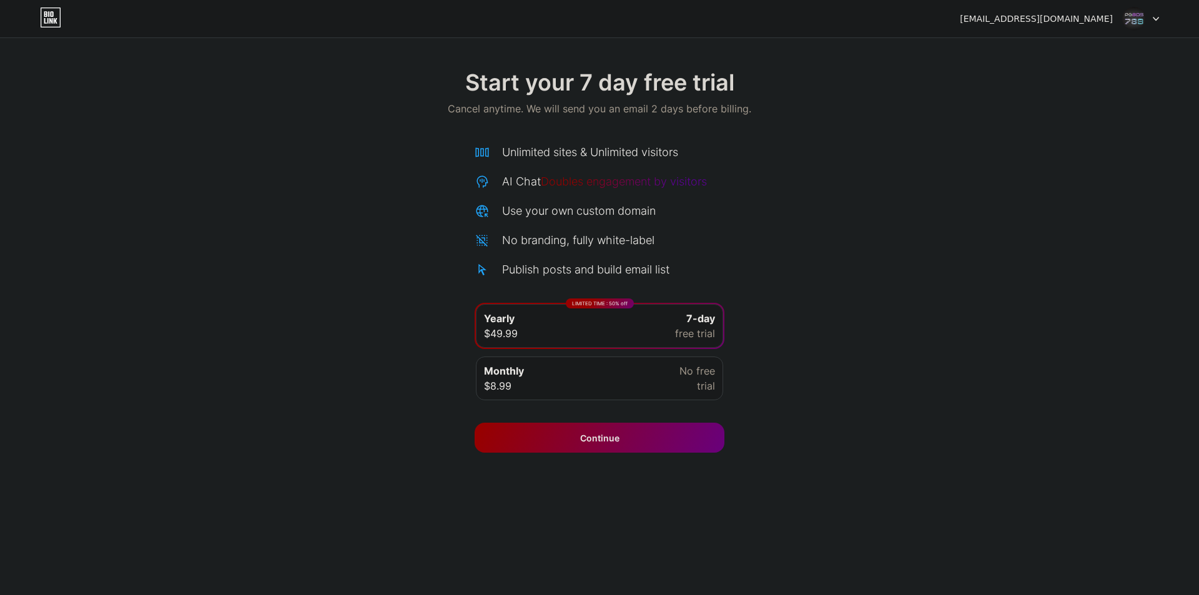
click at [825, 325] on div "Start your 7 day free trial Cancel anytime. We will send you an email 2 days be…" at bounding box center [599, 254] width 1199 height 395
click at [1157, 24] on div at bounding box center [1141, 18] width 36 height 22
drag, startPoint x: 781, startPoint y: 64, endPoint x: 789, endPoint y: 66, distance: 8.3
click at [780, 65] on div "Start your 7 day free trial Cancel anytime. We will send you an email 2 days be…" at bounding box center [599, 94] width 1199 height 74
click at [1135, 18] on img at bounding box center [1135, 19] width 24 height 24
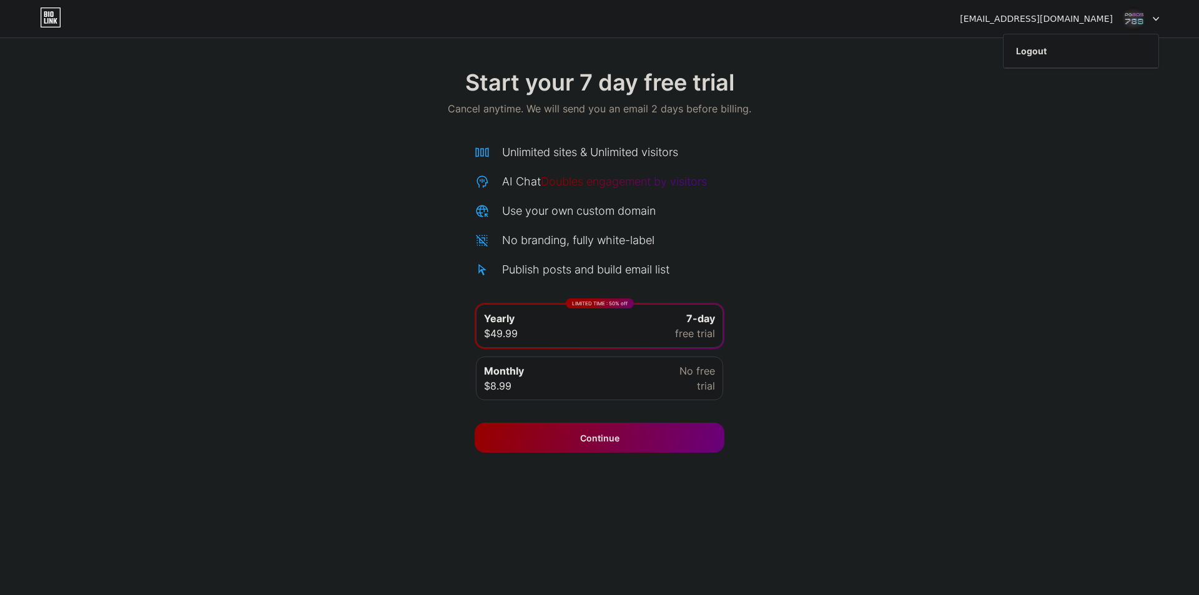
click at [771, 119] on div "Start your 7 day free trial Cancel anytime. We will send you an email 2 days be…" at bounding box center [599, 94] width 1199 height 74
click at [700, 427] on div "Continue" at bounding box center [600, 438] width 250 height 30
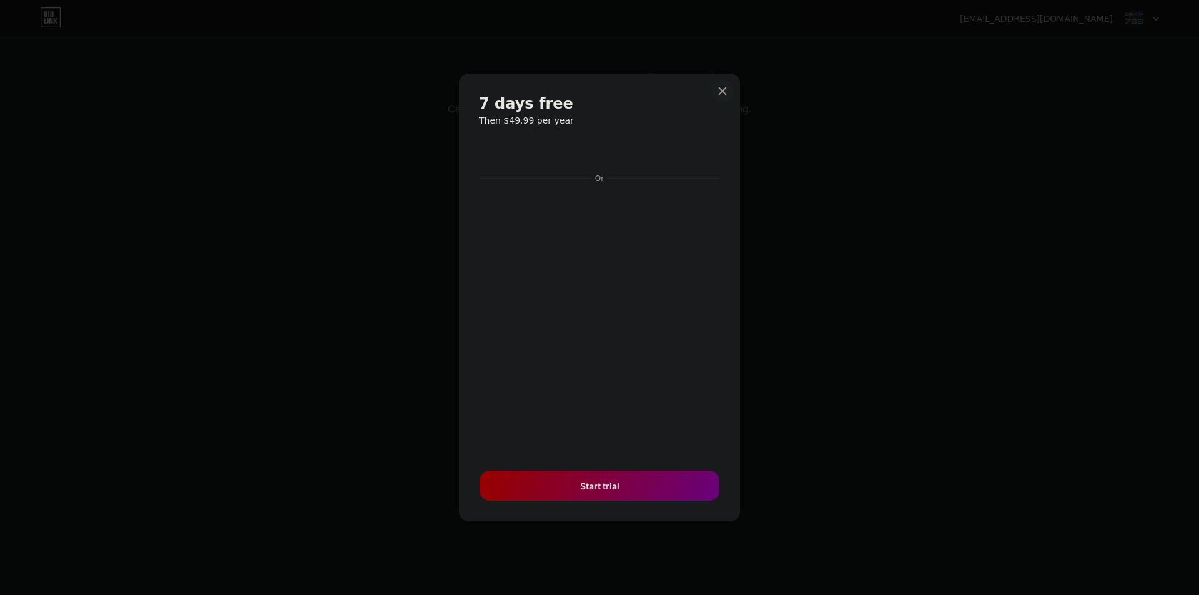
click at [724, 87] on icon at bounding box center [723, 91] width 10 height 10
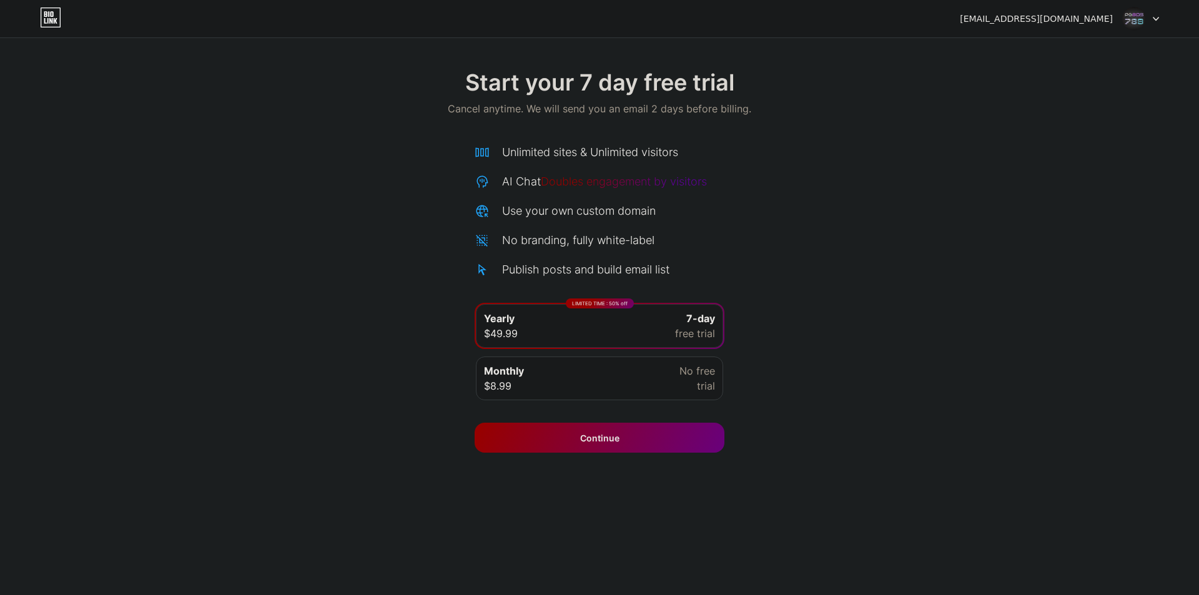
click at [56, 14] on icon at bounding box center [50, 17] width 21 height 20
click at [1136, 19] on img at bounding box center [1135, 19] width 24 height 24
click at [1160, 21] on div "[EMAIL_ADDRESS][DOMAIN_NAME] Logout" at bounding box center [599, 18] width 1199 height 22
click at [1158, 15] on div at bounding box center [1141, 18] width 36 height 22
click at [1143, 14] on img at bounding box center [1135, 19] width 24 height 24
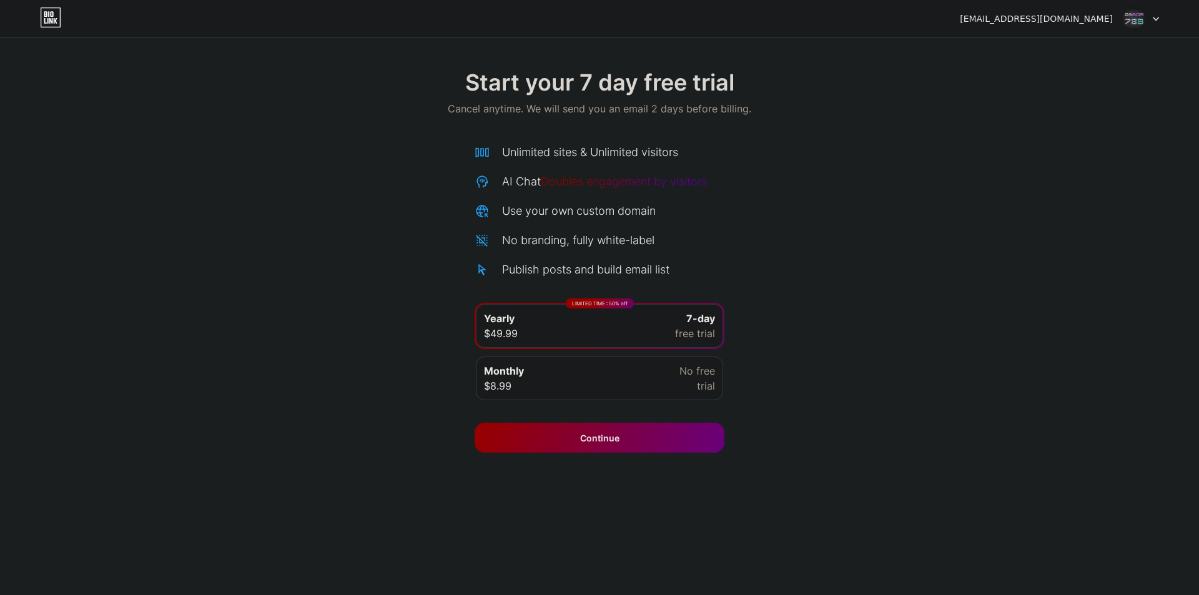
click at [1143, 14] on img at bounding box center [1135, 19] width 24 height 24
click at [878, 205] on div "Start your 7 day free trial Cancel anytime. We will send you an email 2 days be…" at bounding box center [599, 254] width 1199 height 395
